Goal: Task Accomplishment & Management: Use online tool/utility

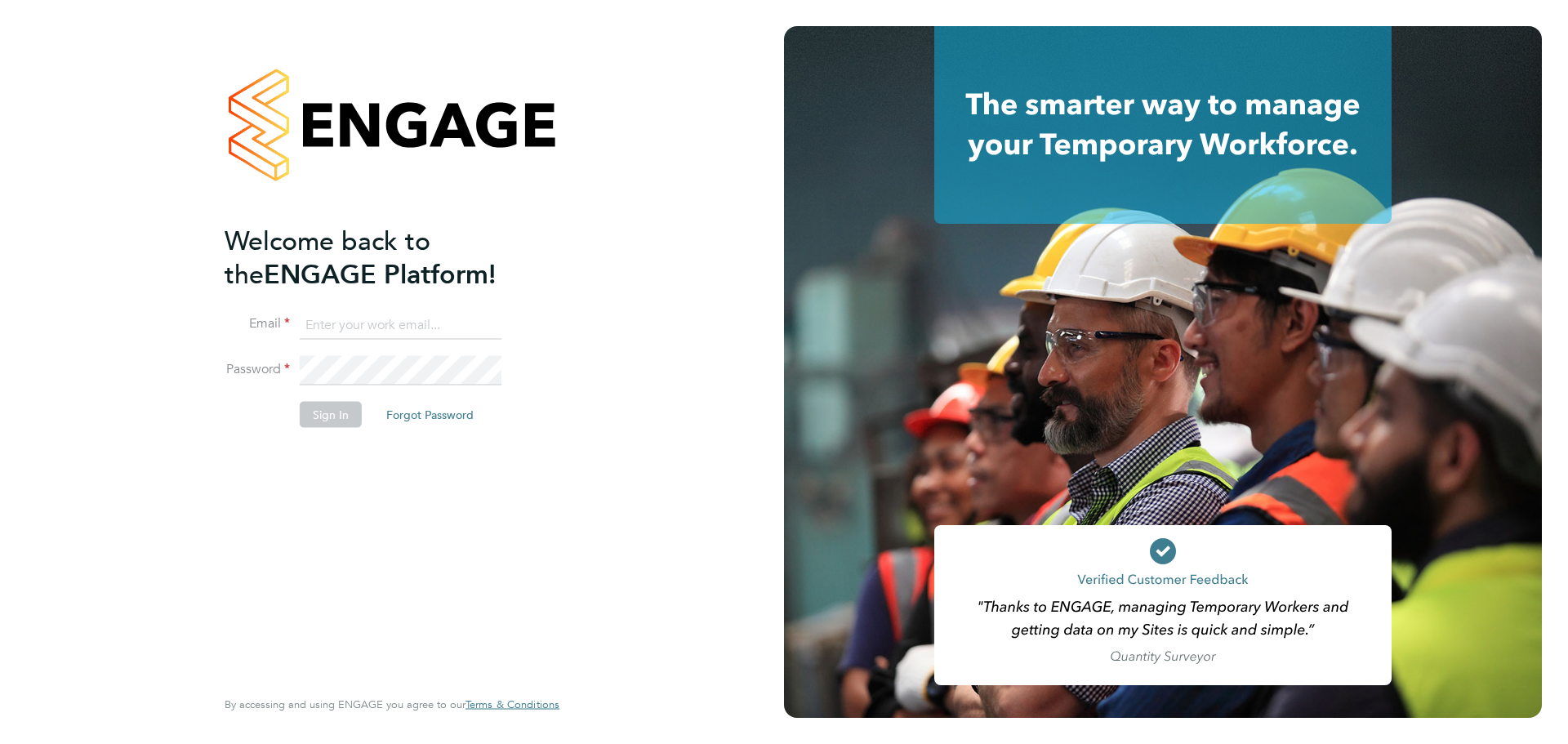
click at [314, 324] on input at bounding box center [401, 324] width 202 height 29
type input "[PERSON_NAME][EMAIL_ADDRESS][DOMAIN_NAME]"
drag, startPoint x: 312, startPoint y: 420, endPoint x: 341, endPoint y: 419, distance: 29.0
click at [315, 420] on button "Sign In" at bounding box center [330, 414] width 62 height 26
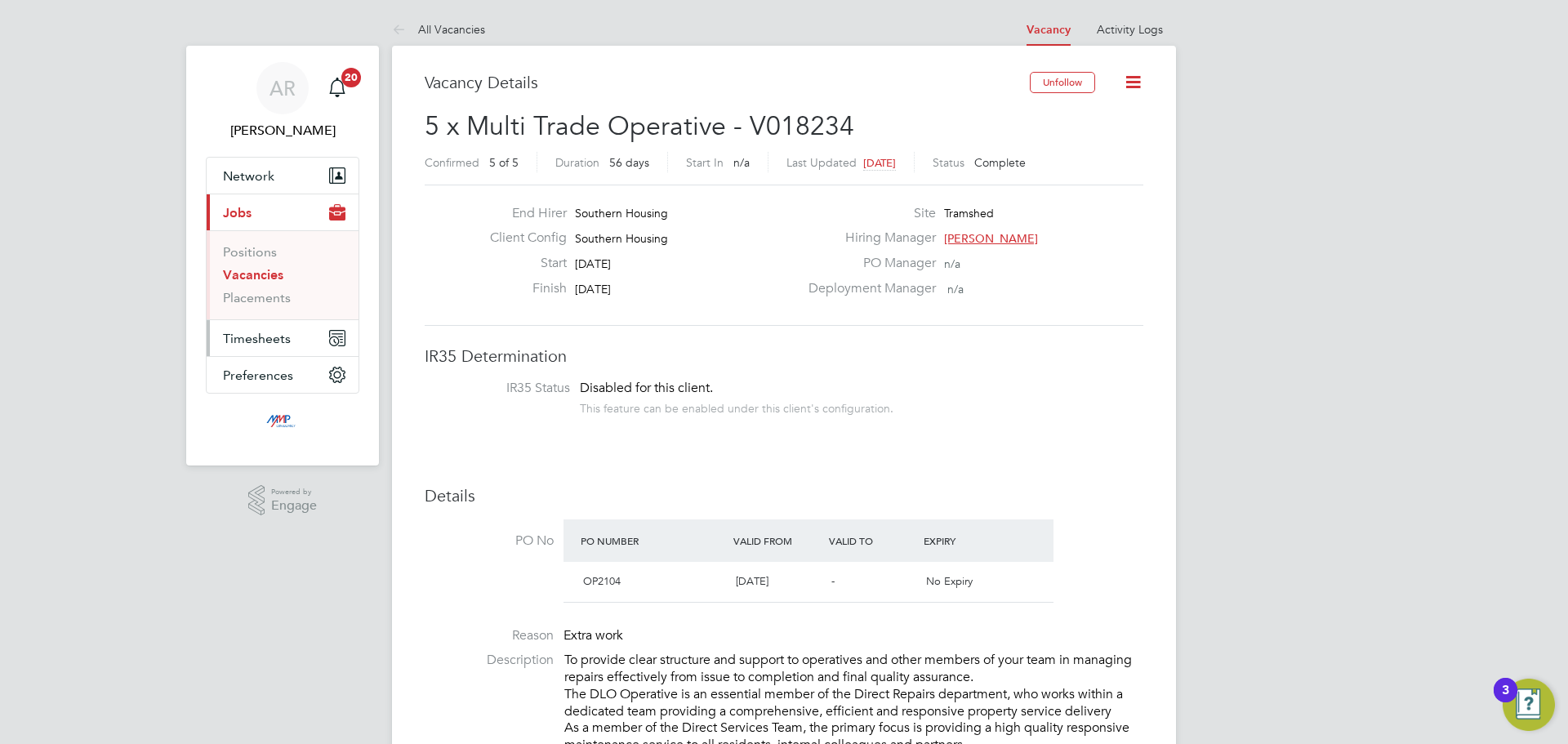
click at [243, 351] on button "Timesheets" at bounding box center [282, 337] width 152 height 36
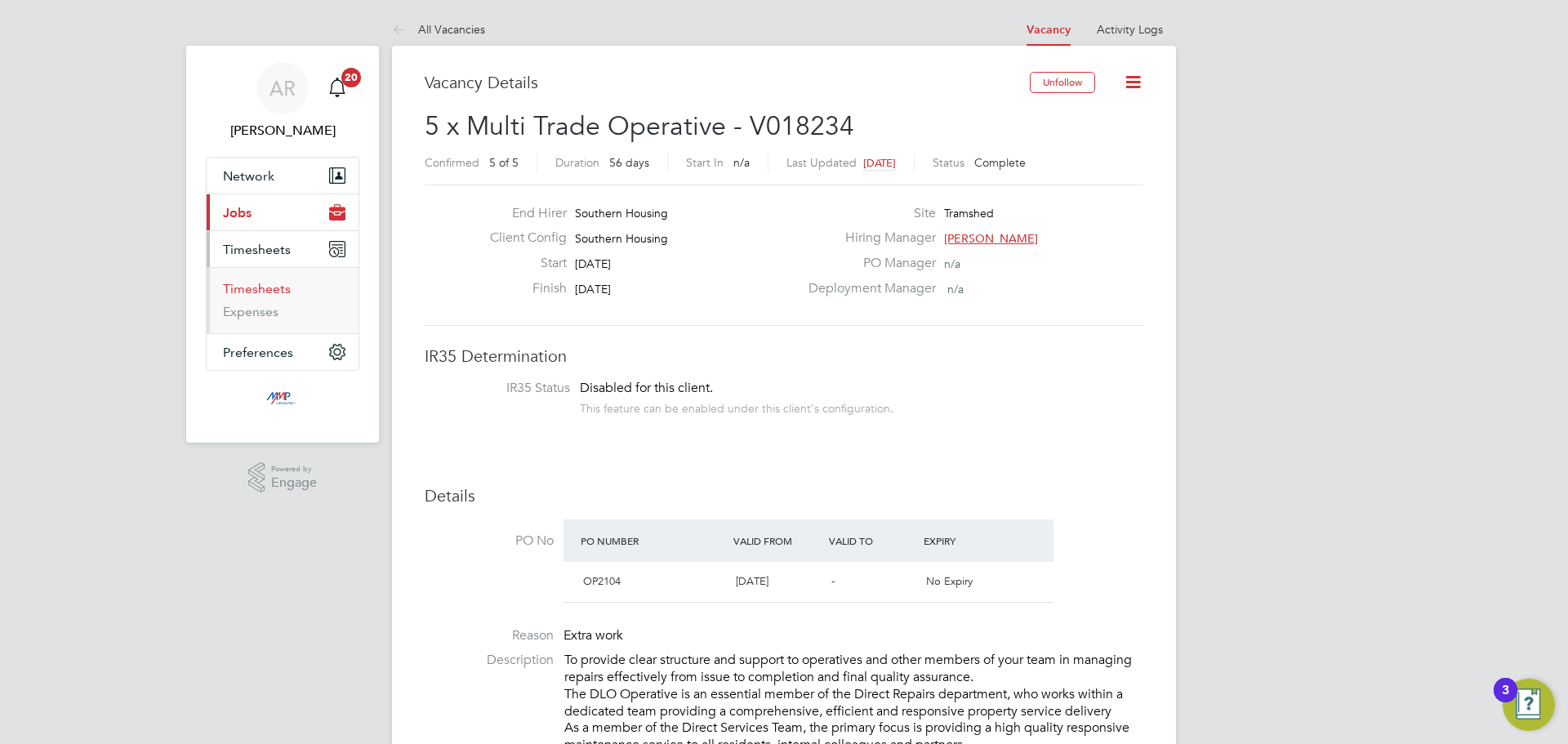
click at [265, 292] on link "Timesheets" at bounding box center [257, 289] width 68 height 16
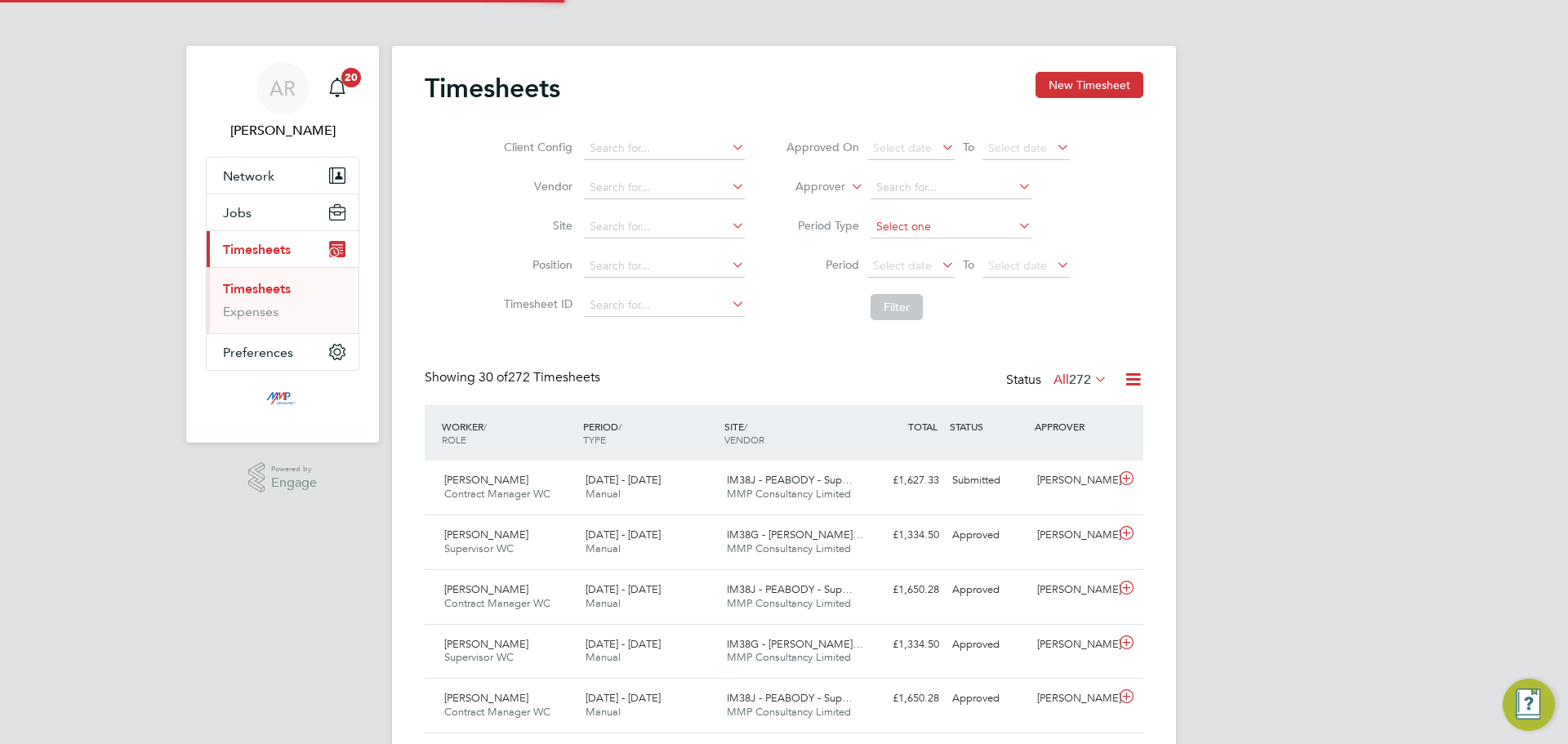
scroll to position [8, 8]
click at [1118, 79] on button "New Timesheet" at bounding box center [1089, 85] width 108 height 26
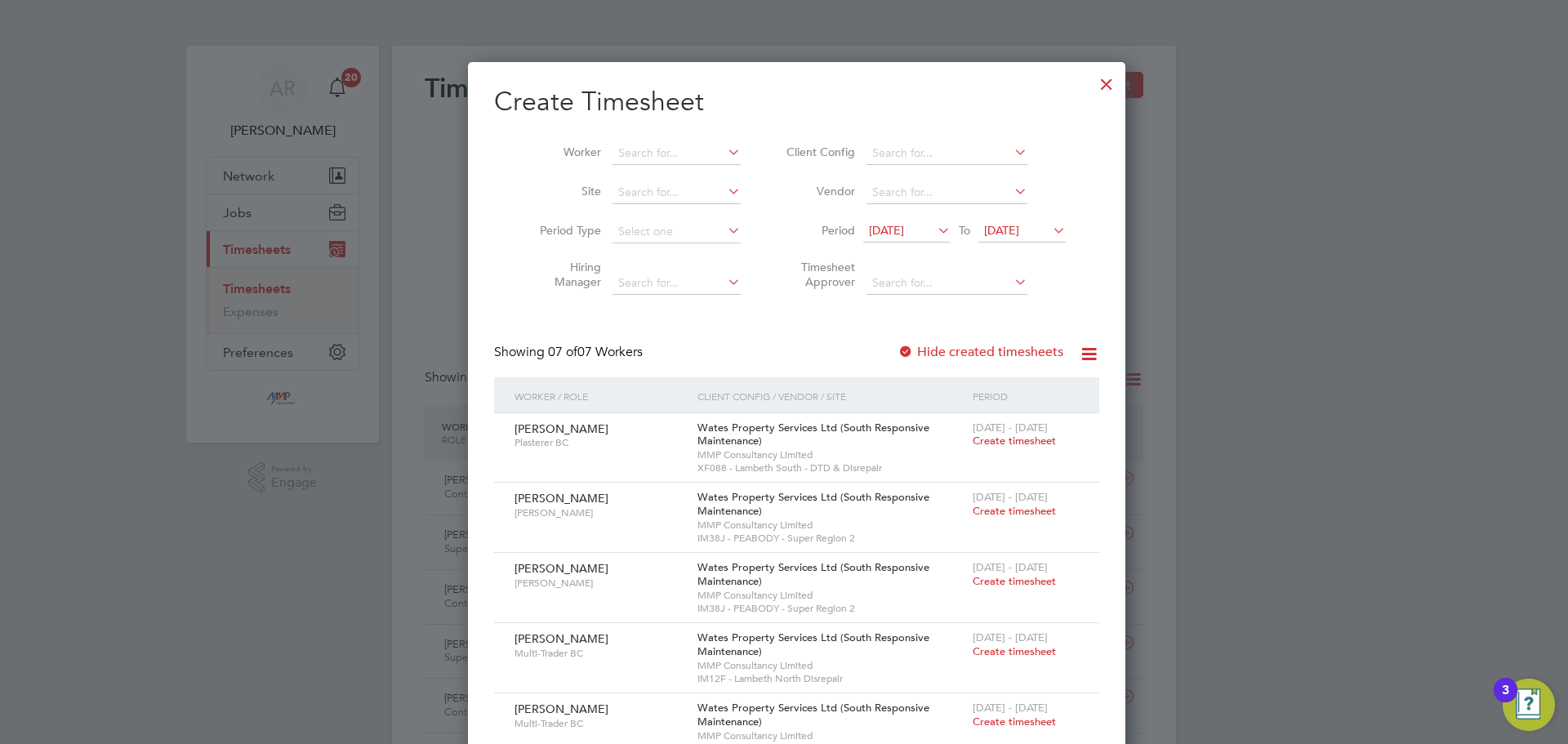
click at [897, 351] on div at bounding box center [905, 352] width 17 height 17
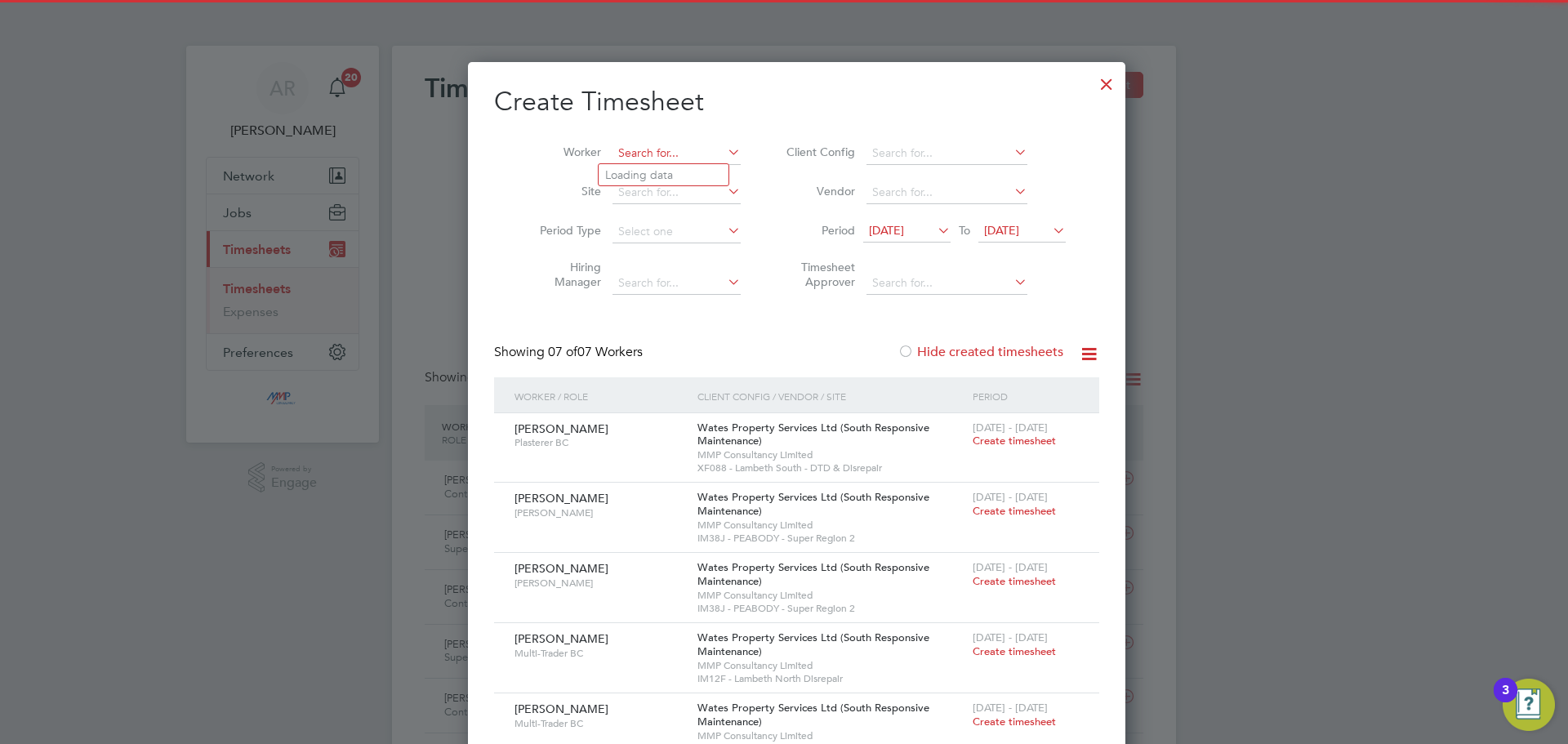
click at [639, 156] on input at bounding box center [677, 154] width 128 height 23
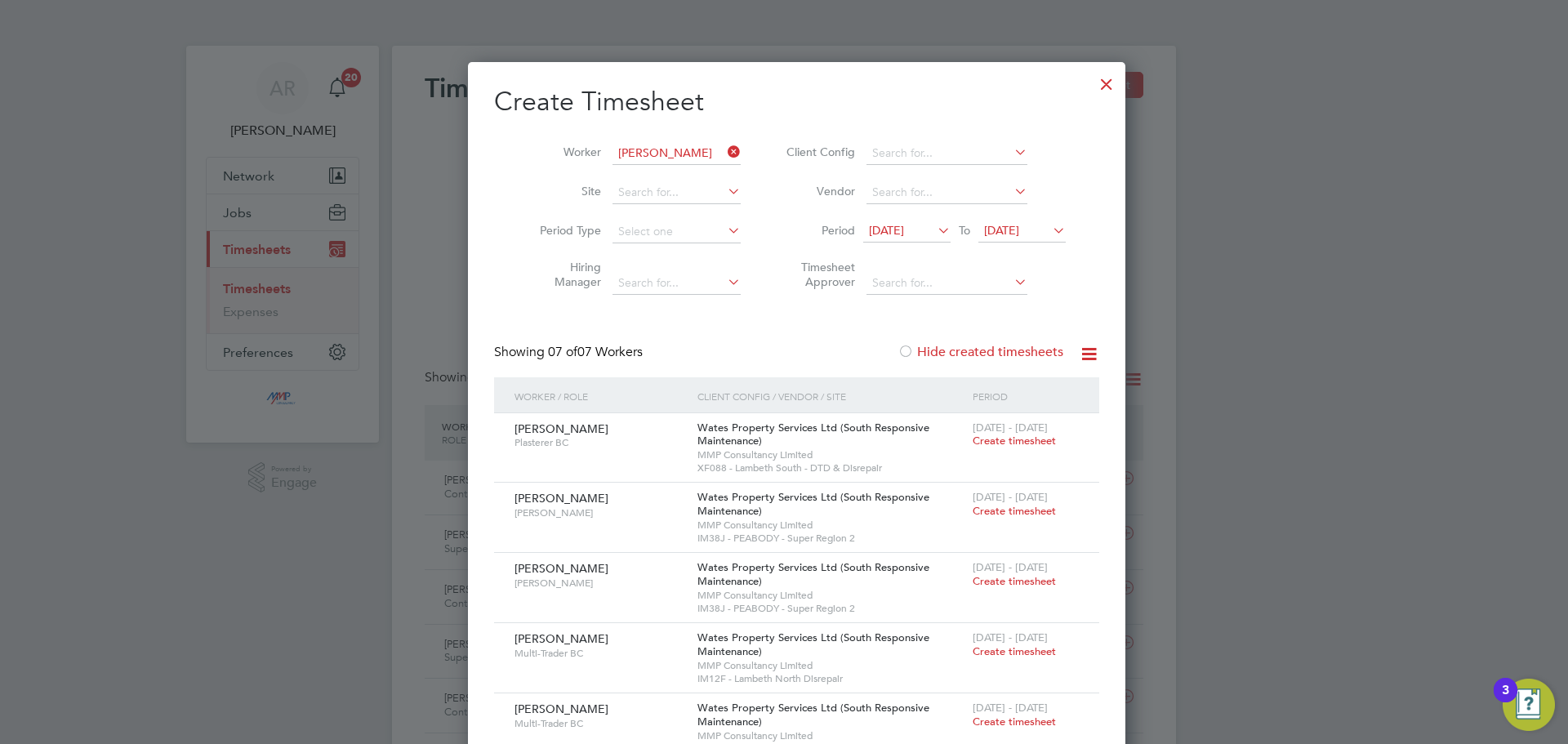
click at [636, 171] on b "Matthew" at bounding box center [653, 175] width 95 height 14
type input "Matthew Harris"
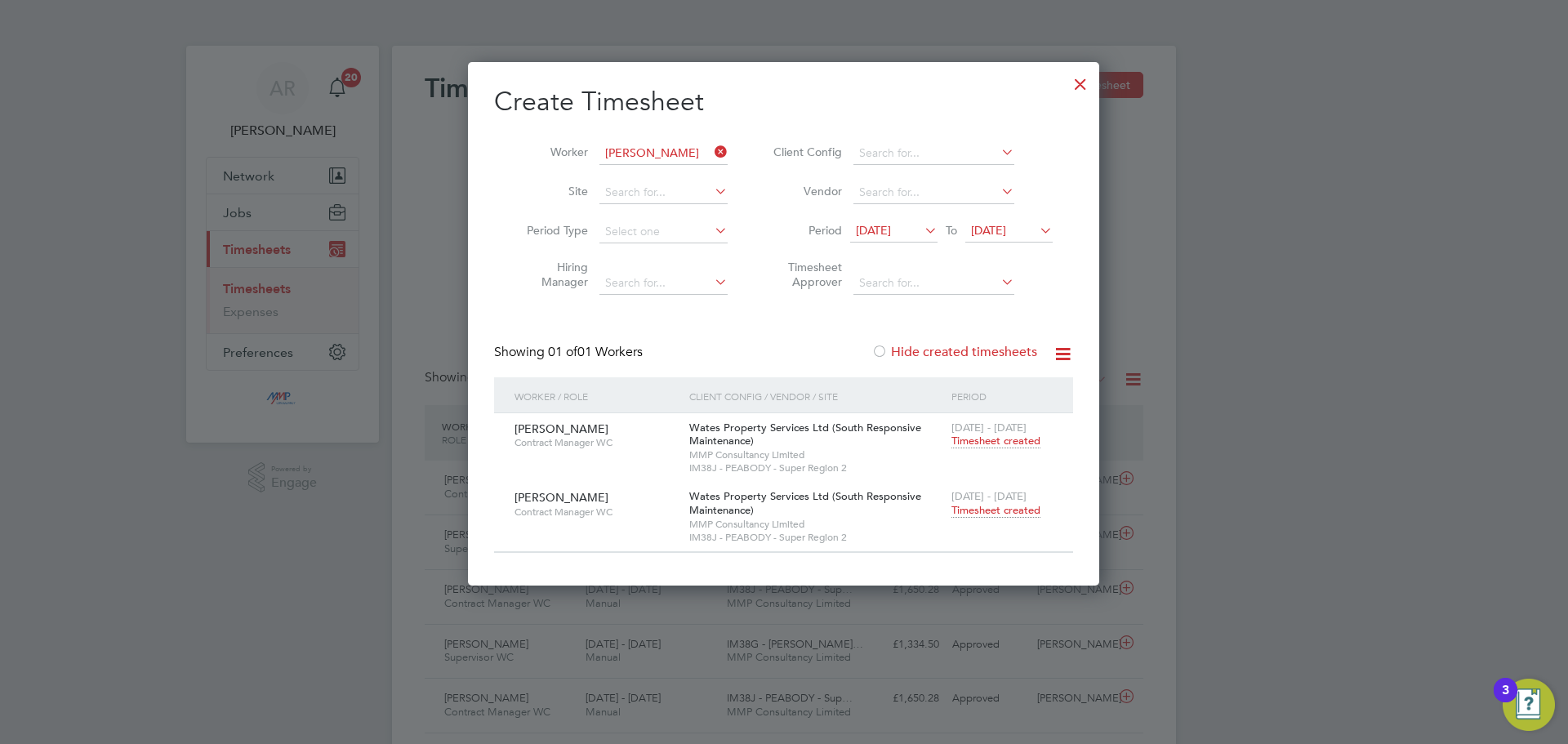
click at [1036, 226] on icon at bounding box center [1036, 230] width 0 height 23
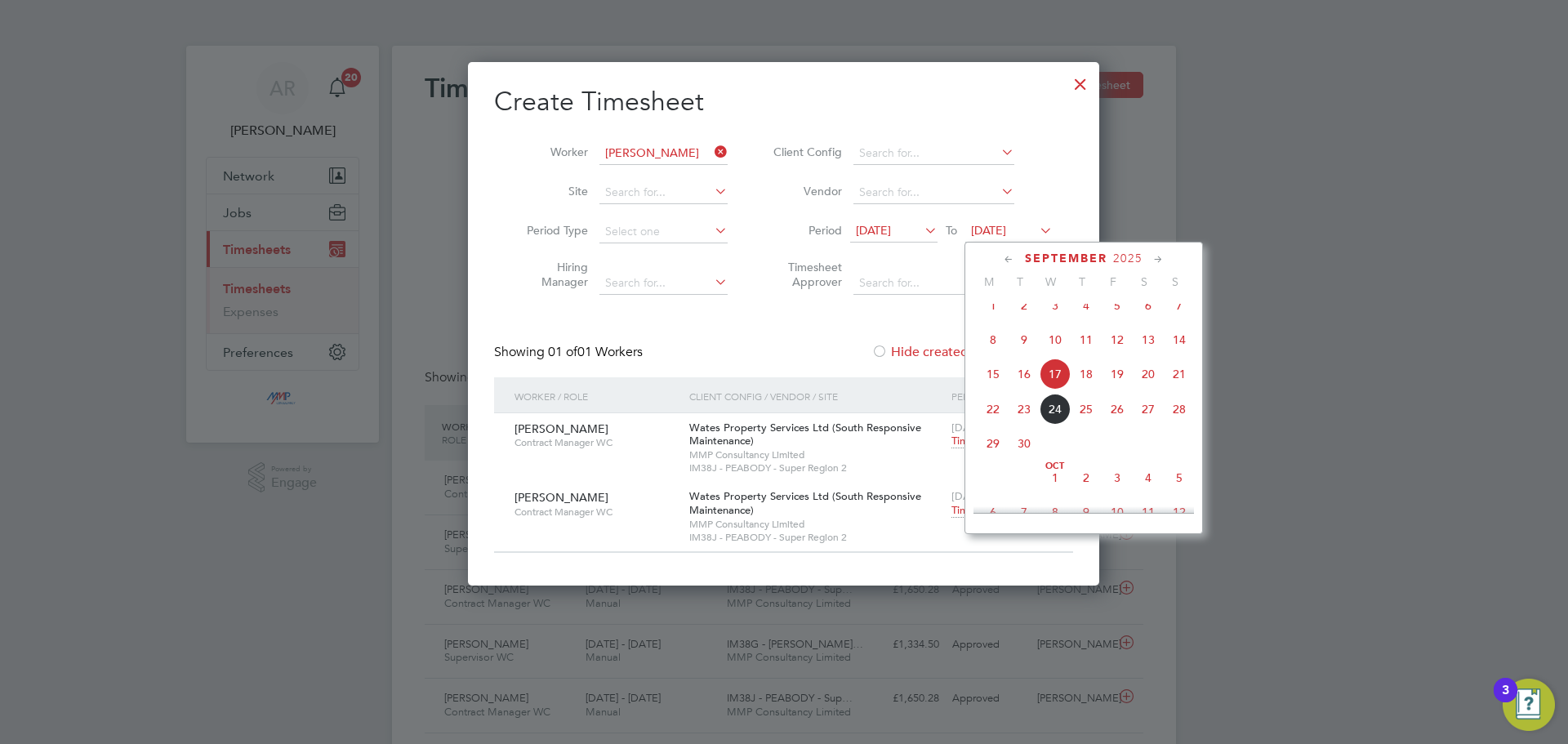
click at [1185, 424] on span "28" at bounding box center [1179, 408] width 31 height 31
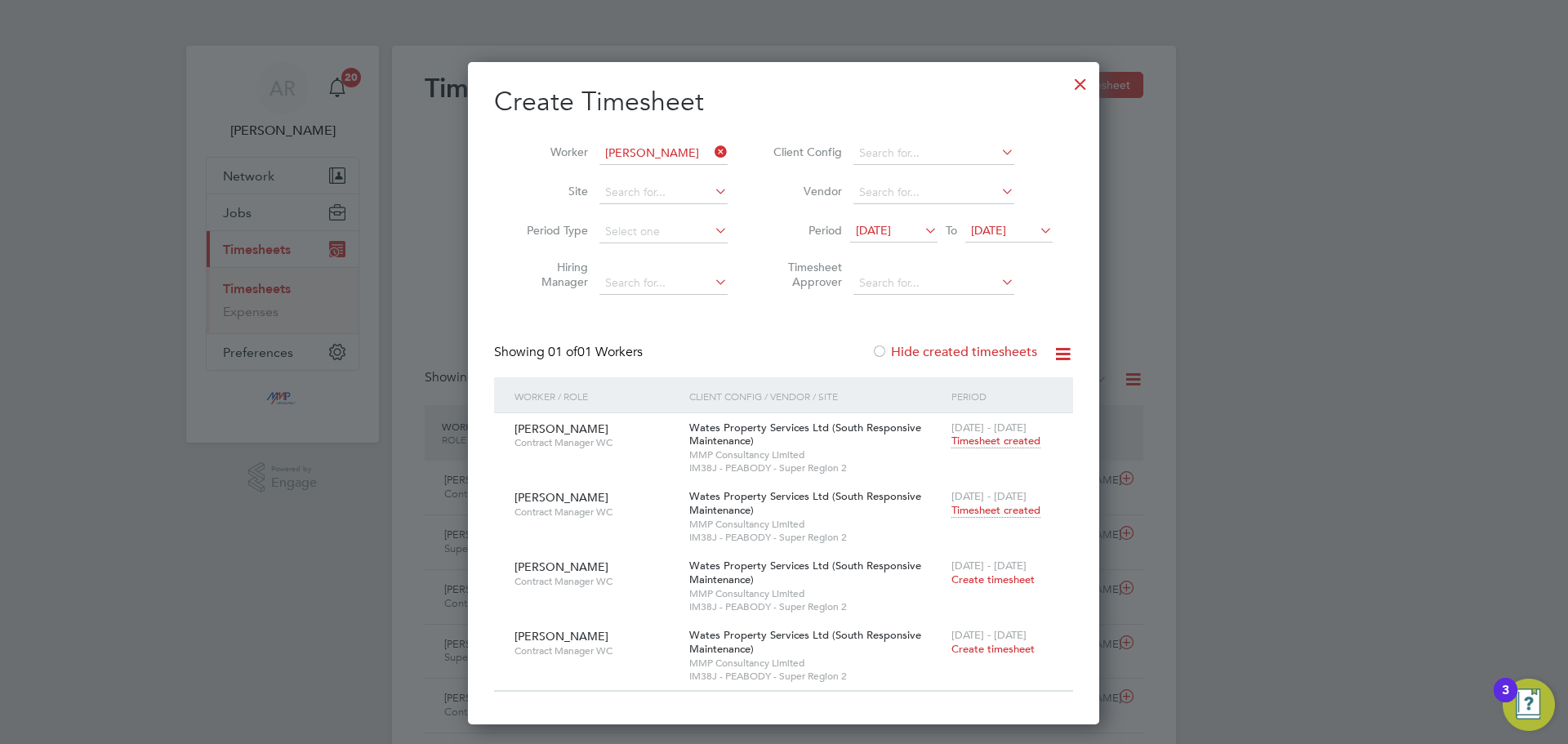
click at [1003, 509] on span "Timesheet created" at bounding box center [996, 509] width 89 height 15
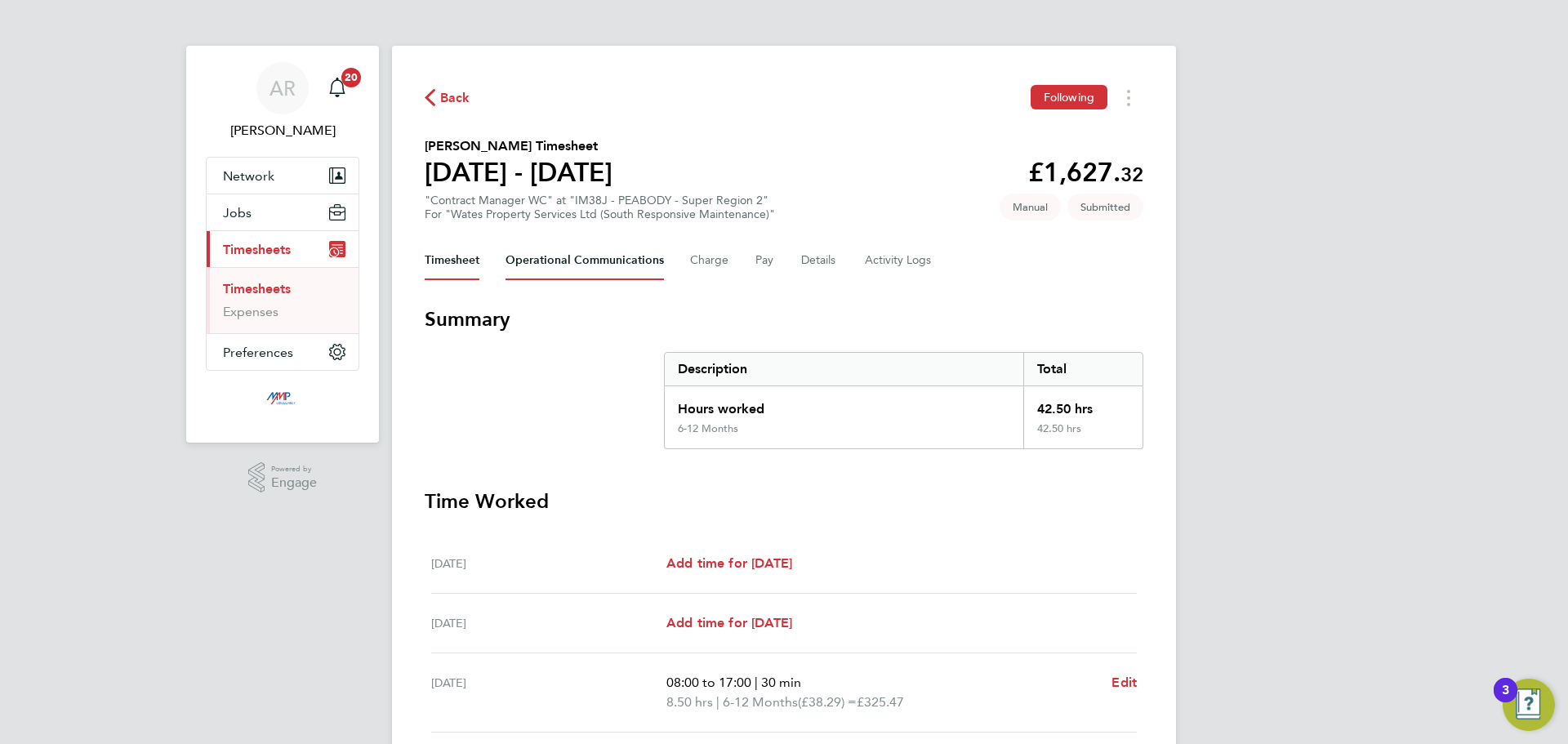
click at [634, 266] on Communications-tab "Operational Communications" at bounding box center [584, 260] width 158 height 40
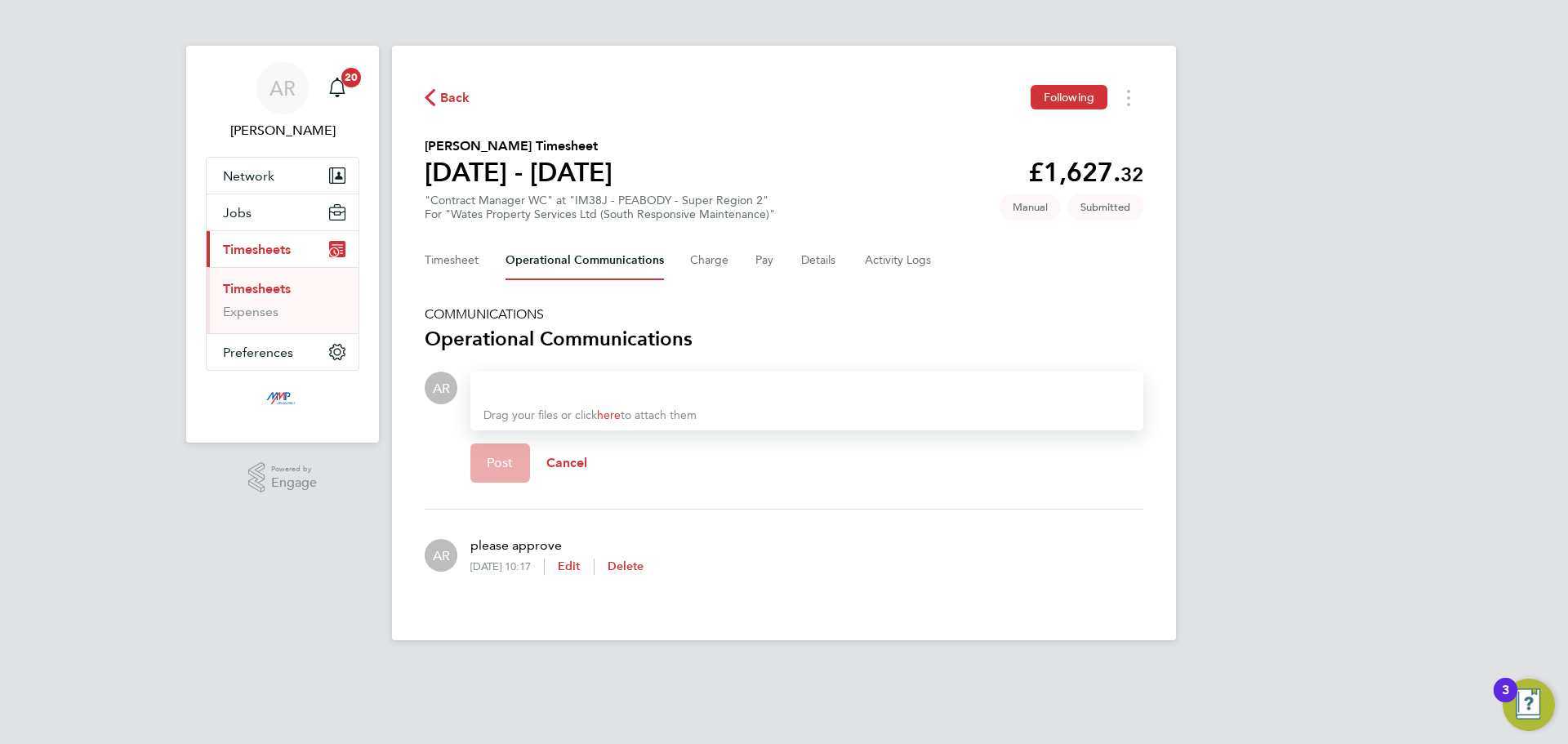
click at [534, 542] on p "please approve" at bounding box center [556, 545] width 173 height 19
copy p "please approve"
click at [519, 384] on div at bounding box center [807, 387] width 647 height 19
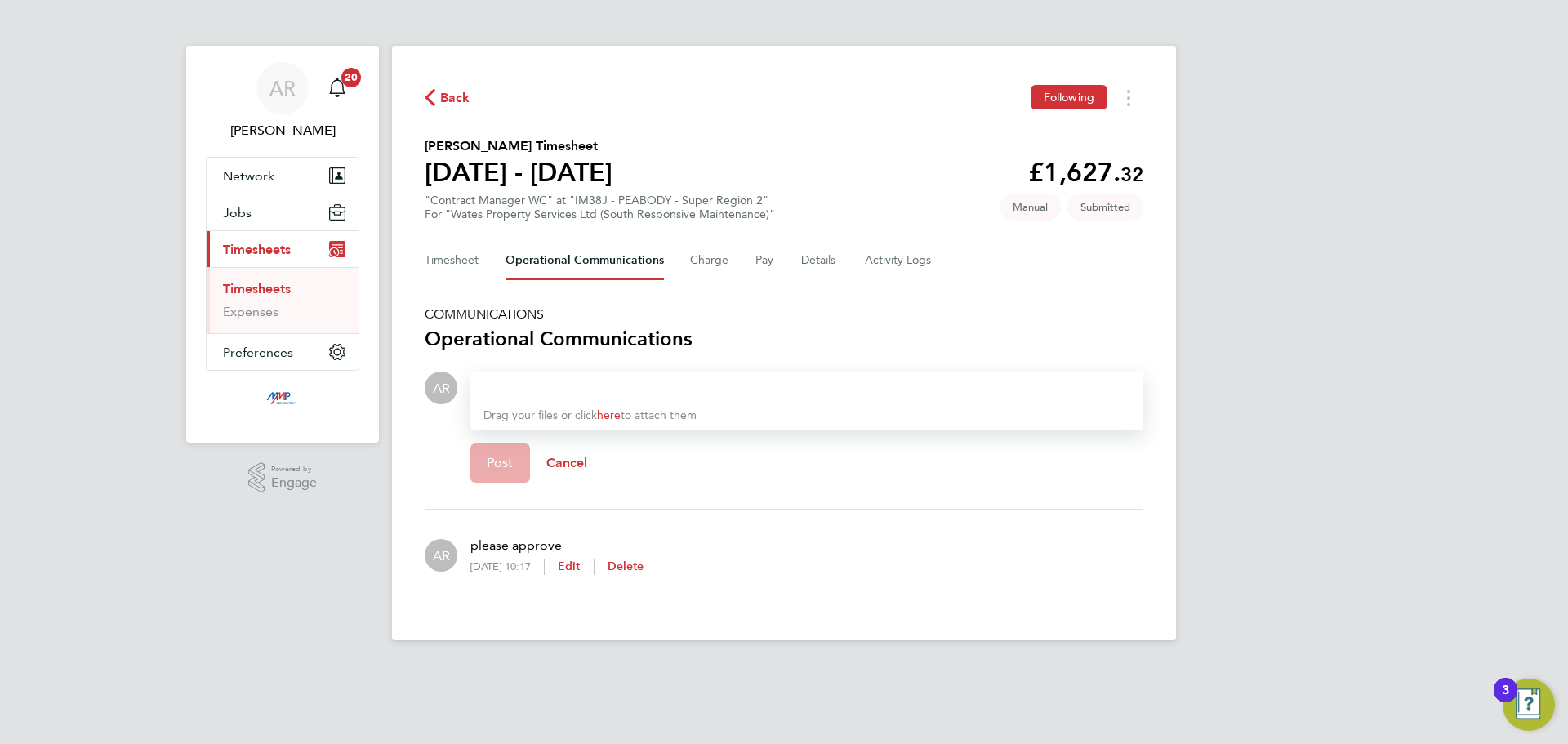
paste div
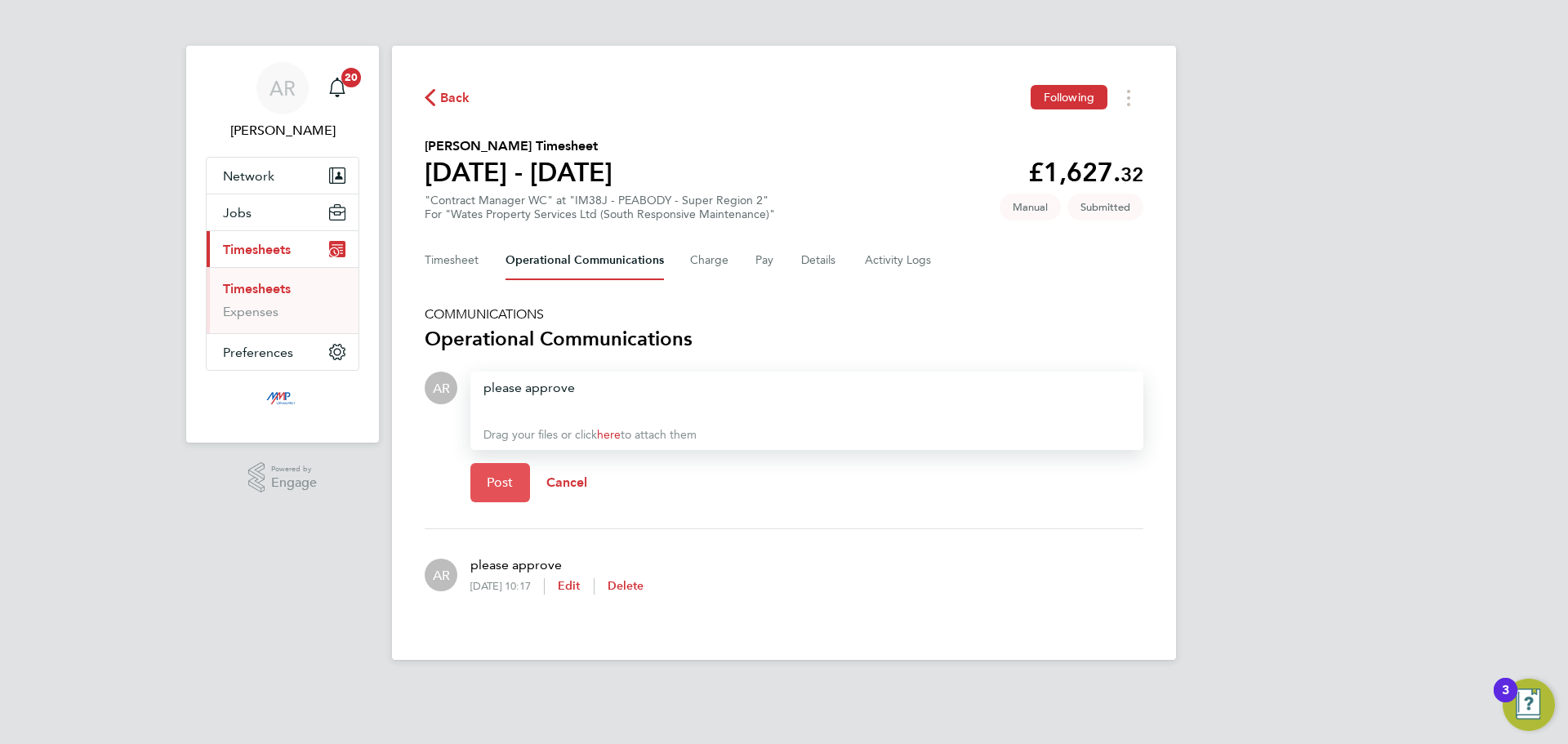
drag, startPoint x: 503, startPoint y: 484, endPoint x: 457, endPoint y: 505, distance: 50.6
click at [503, 483] on span "Post" at bounding box center [500, 482] width 27 height 17
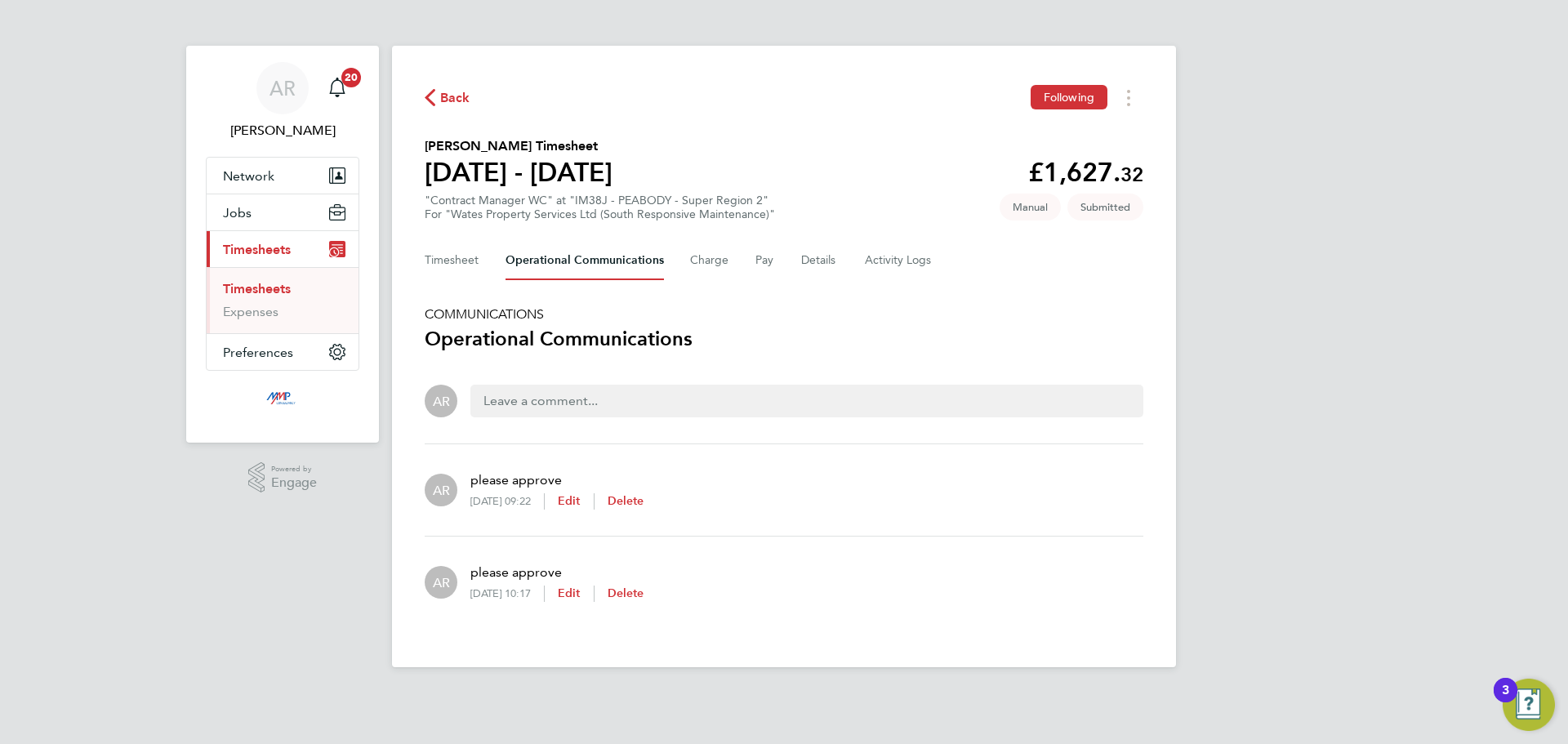
click at [439, 95] on span "Back" at bounding box center [447, 97] width 46 height 16
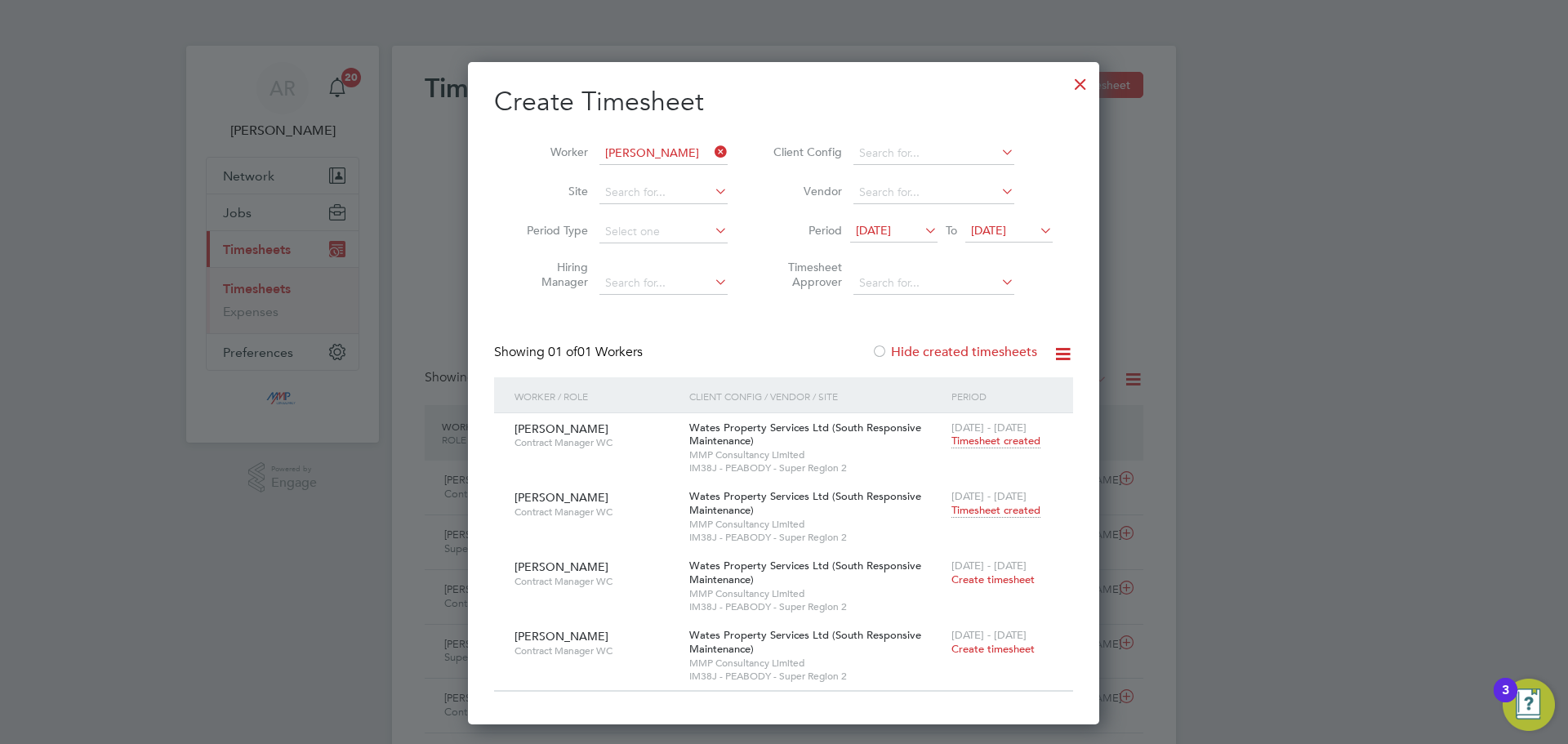
drag, startPoint x: 1078, startPoint y: 85, endPoint x: 1020, endPoint y: 82, distance: 58.1
click at [1078, 85] on div at bounding box center [1080, 79] width 29 height 29
